Goal: Check status: Check status

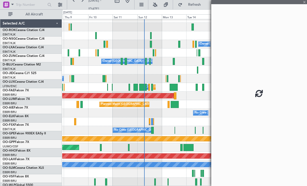
scroll to position [5, 0]
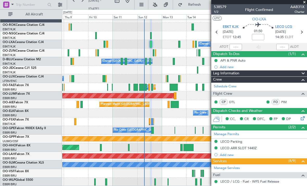
click at [305, 2] on span at bounding box center [304, 2] width 5 height 5
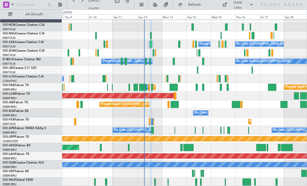
type input "0"
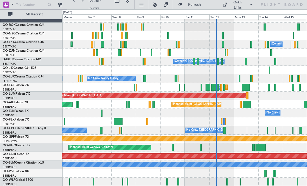
click at [226, 183] on div at bounding box center [184, 181] width 245 height 9
click at [227, 182] on div at bounding box center [228, 181] width 2 height 7
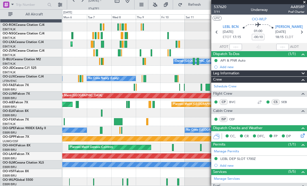
click at [305, 1] on span at bounding box center [304, 2] width 5 height 5
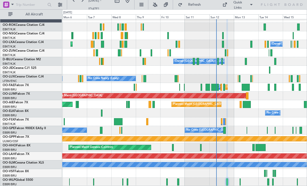
type input "0"
click at [240, 178] on div at bounding box center [184, 181] width 245 height 9
click at [240, 181] on div at bounding box center [240, 181] width 1 height 7
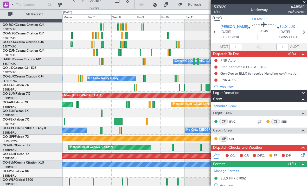
click at [305, 2] on span at bounding box center [304, 2] width 5 height 5
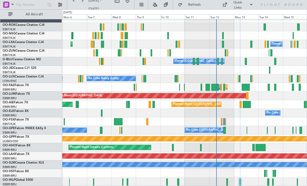
type input "0"
click at [267, 181] on div at bounding box center [184, 181] width 245 height 9
click at [267, 182] on div at bounding box center [184, 181] width 245 height 9
click at [267, 181] on div at bounding box center [268, 181] width 2 height 7
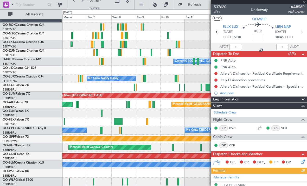
click at [304, 3] on div at bounding box center [259, 2] width 96 height 4
click at [304, 3] on span at bounding box center [304, 2] width 5 height 5
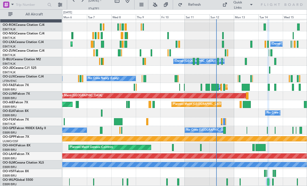
type input "0"
